Goal: Navigation & Orientation: Find specific page/section

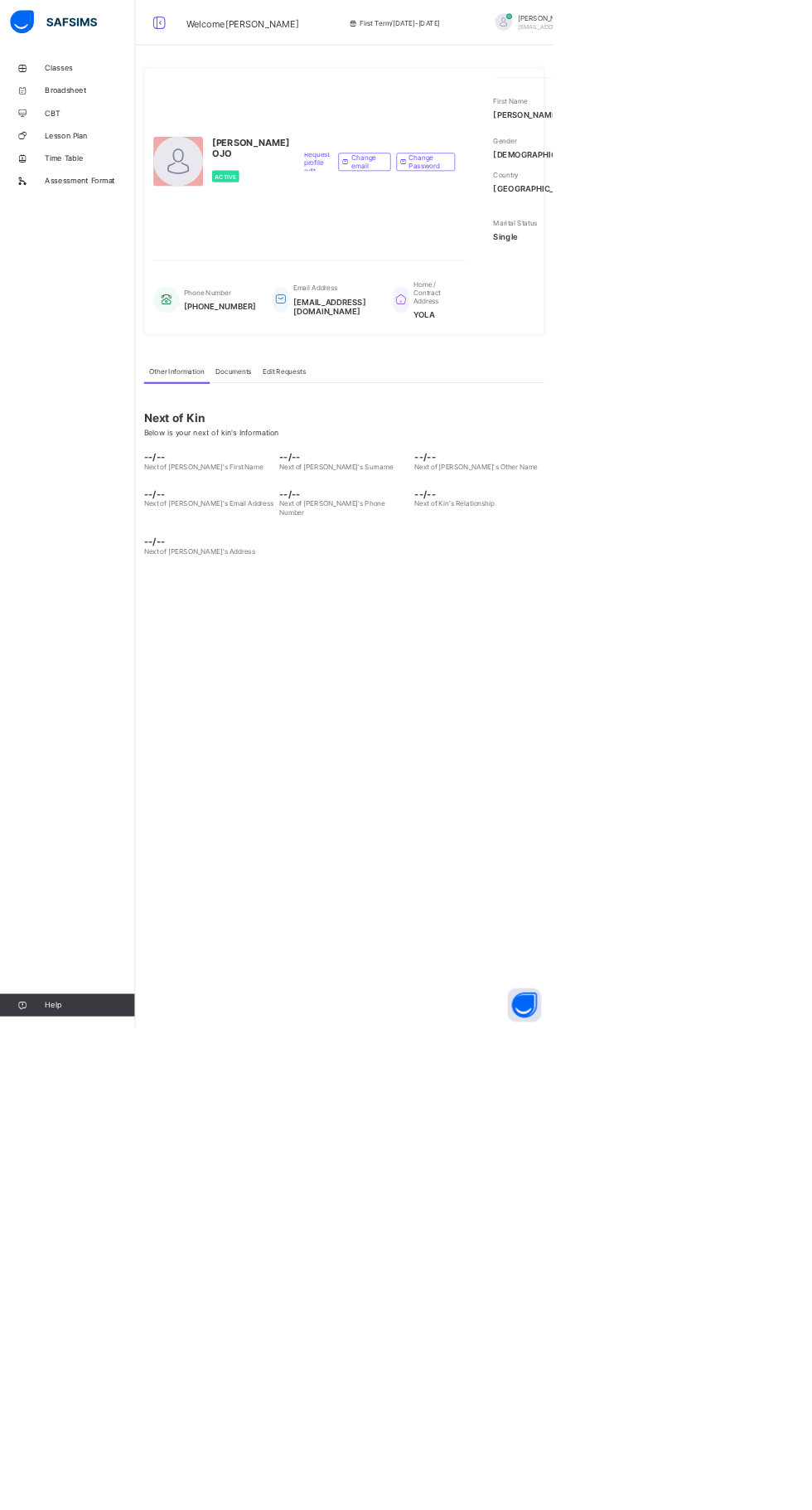
click at [119, 101] on span "Classes" at bounding box center [132, 100] width 132 height 13
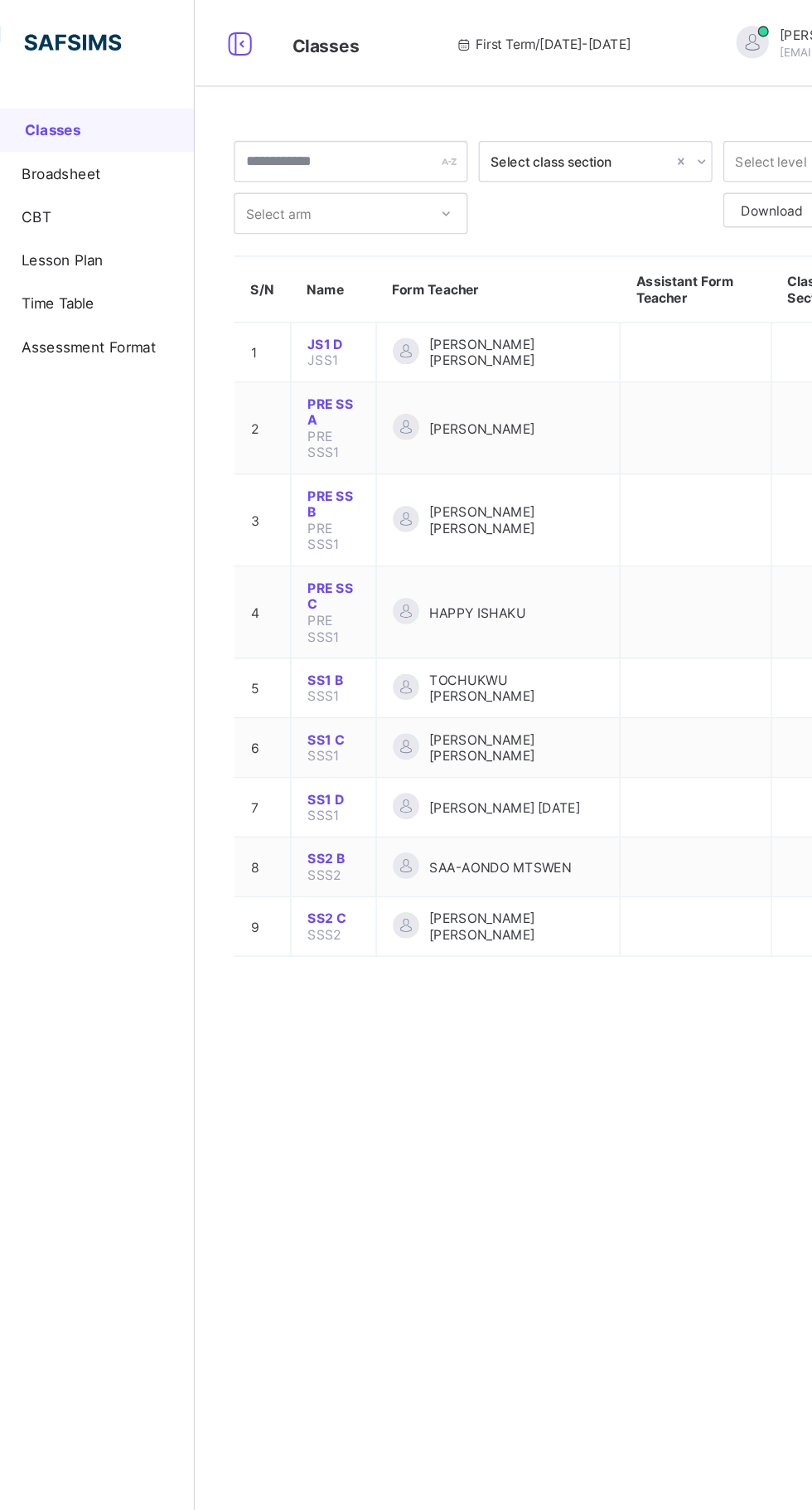
click at [110, 132] on span "Broadsheet" at bounding box center [132, 132] width 132 height 13
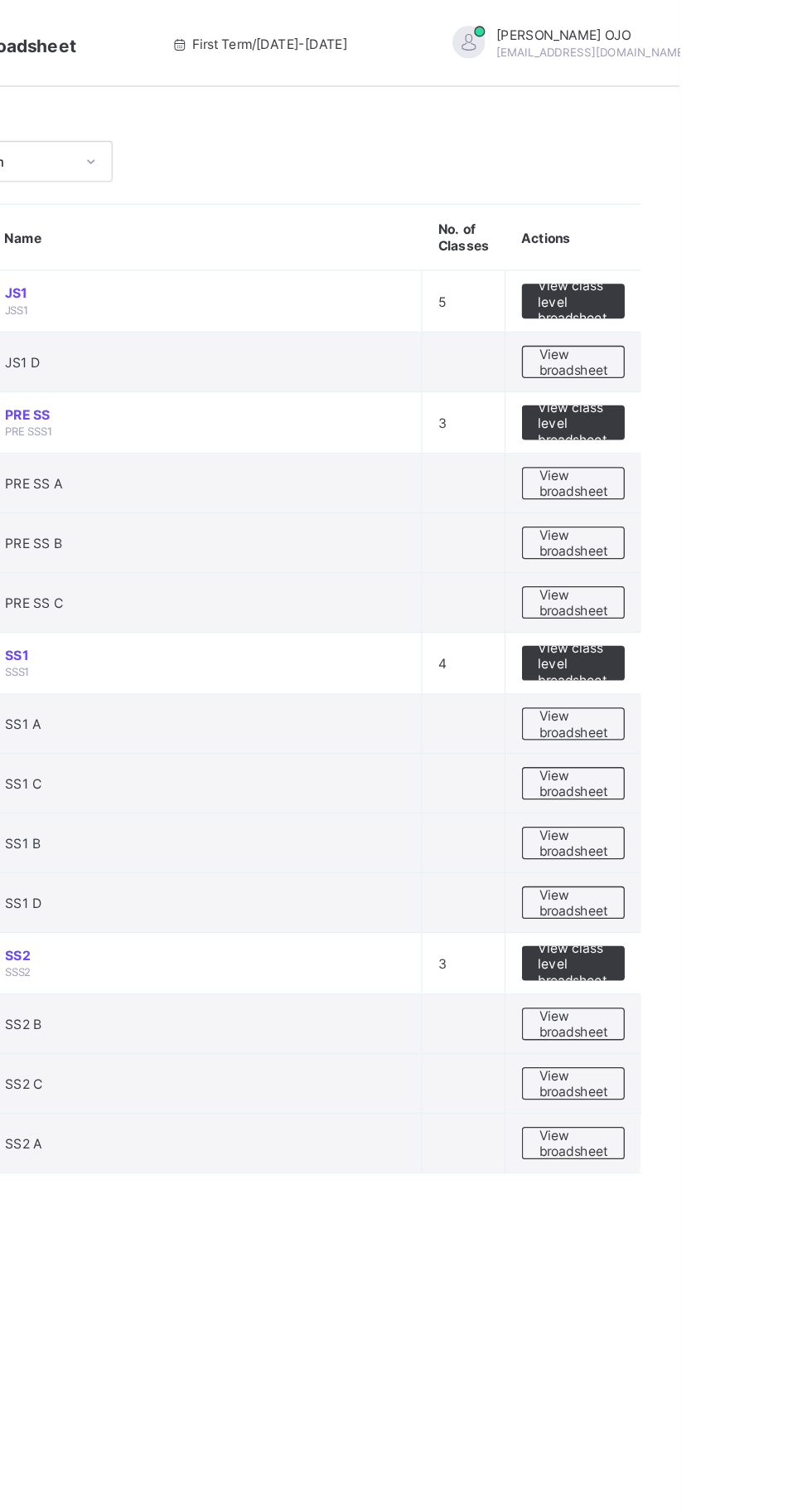
click at [738, 169] on span "Logout" at bounding box center [793, 164] width 109 height 19
